Goal: Task Accomplishment & Management: Manage account settings

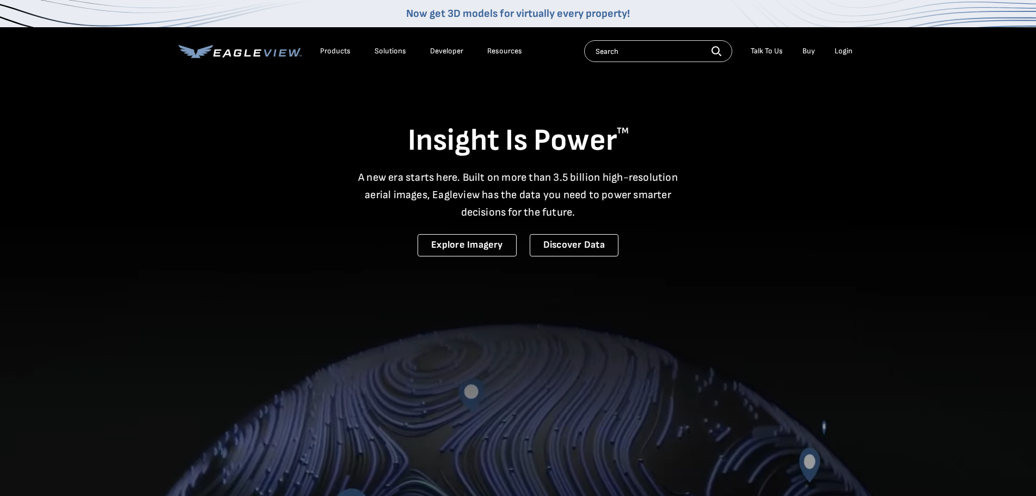
click at [843, 52] on div "Login" at bounding box center [843, 51] width 18 height 10
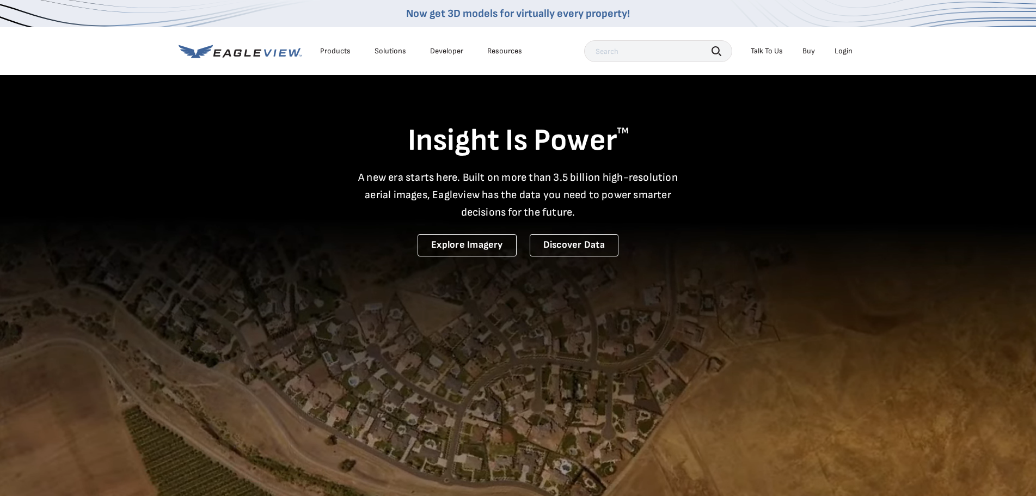
click at [847, 48] on div "Login" at bounding box center [843, 51] width 18 height 10
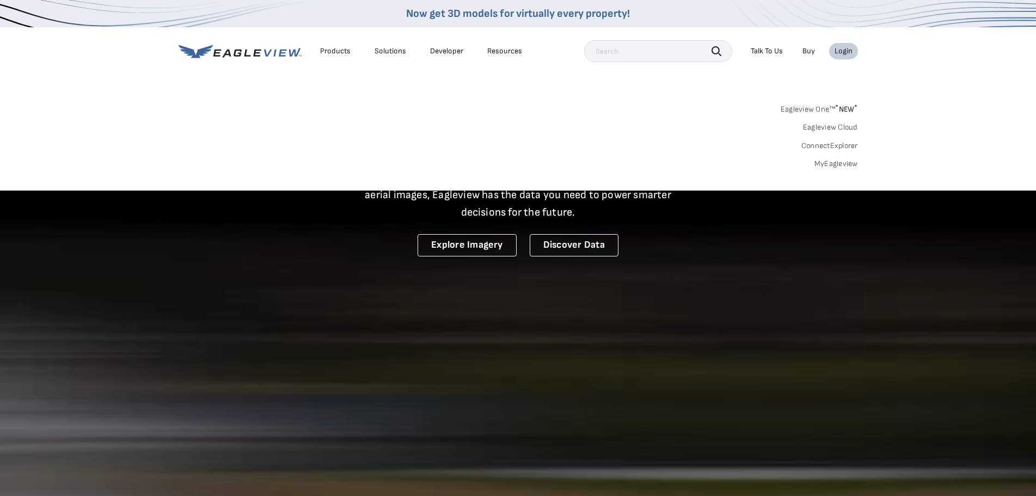
click at [846, 163] on link "MyEagleview" at bounding box center [836, 164] width 44 height 10
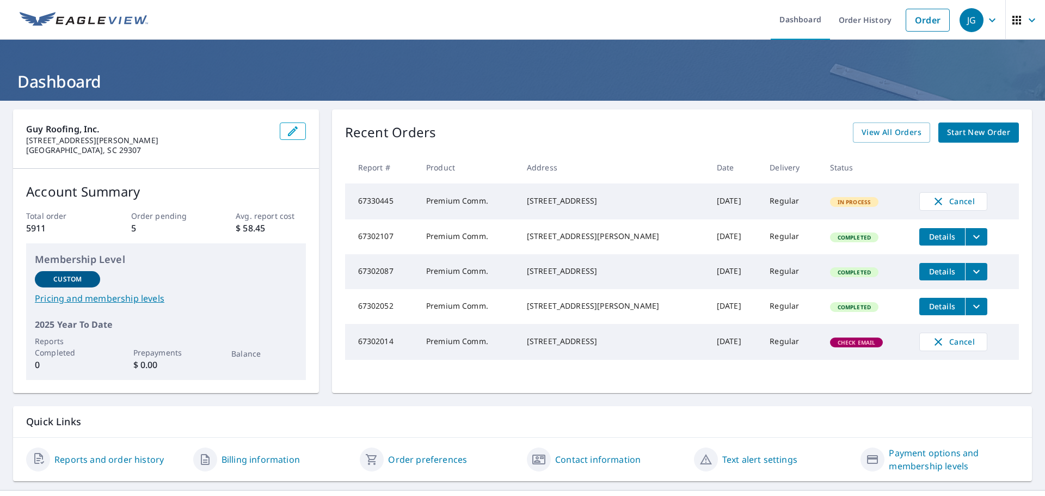
click at [843, 346] on span "Check Email" at bounding box center [856, 343] width 51 height 8
click at [412, 355] on td "67302014" at bounding box center [381, 342] width 72 height 36
click at [380, 360] on td "67302014" at bounding box center [381, 342] width 72 height 36
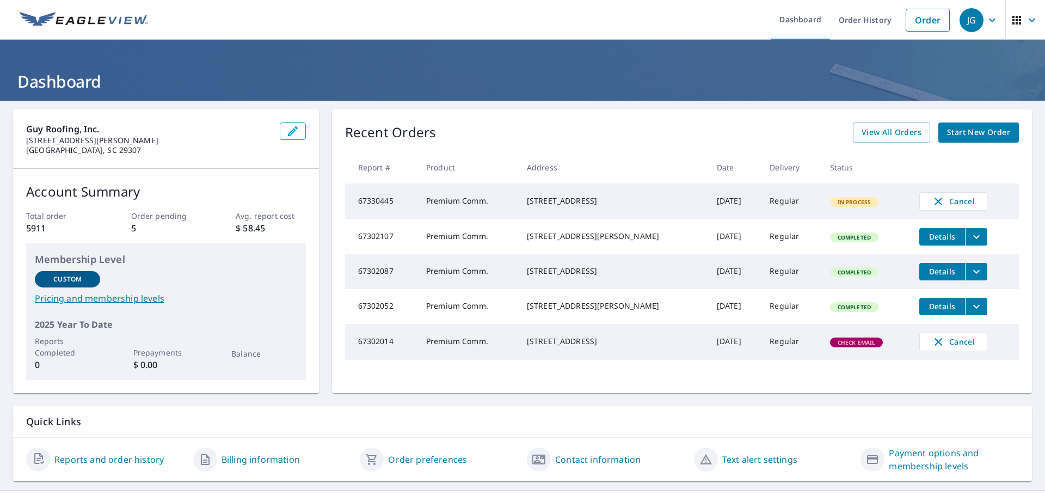
click at [708, 359] on td "[DATE]" at bounding box center [734, 342] width 53 height 36
